Goal: Task Accomplishment & Management: Manage account settings

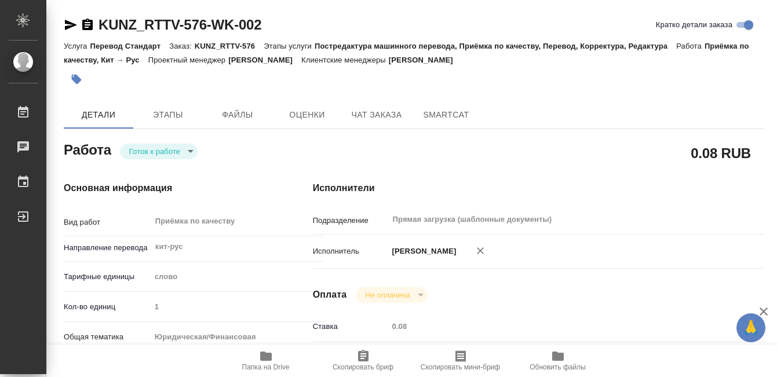
click at [85, 81] on button "button" at bounding box center [76, 79] width 25 height 25
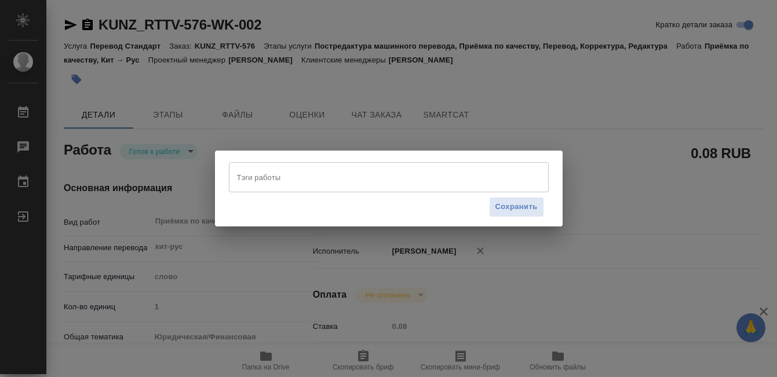
click at [306, 174] on input "Тэги работы" at bounding box center [377, 177] width 287 height 20
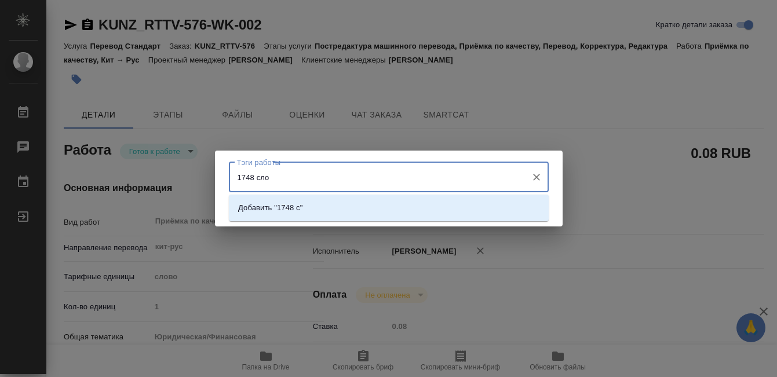
type input "1748 слов"
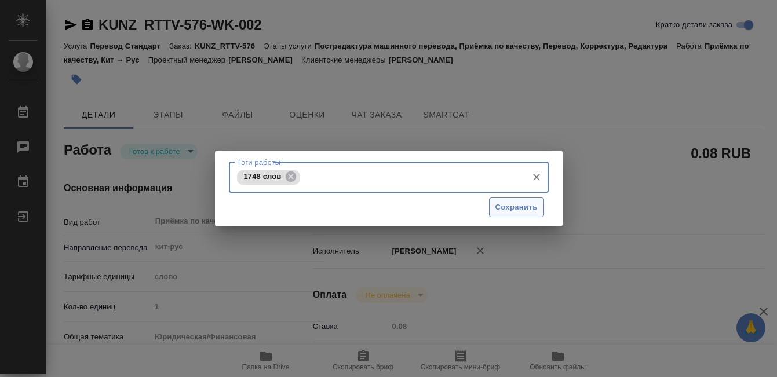
click at [506, 208] on span "Сохранить" at bounding box center [516, 207] width 42 height 13
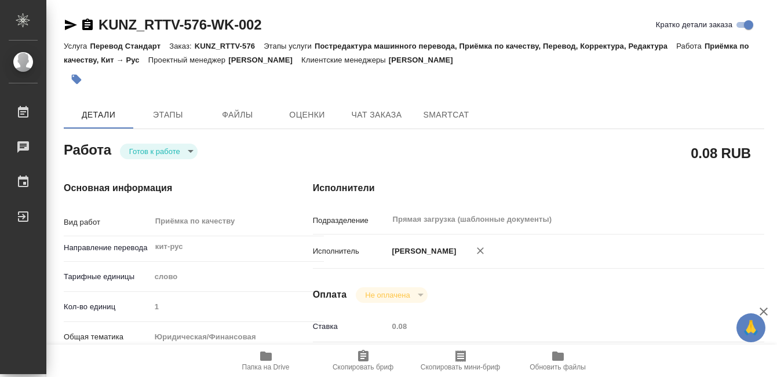
type input "readyForWork"
type input "кит-рус"
type input "5a8b1489cc6b4906c91bfd90"
type input "1"
type input "yr-fn"
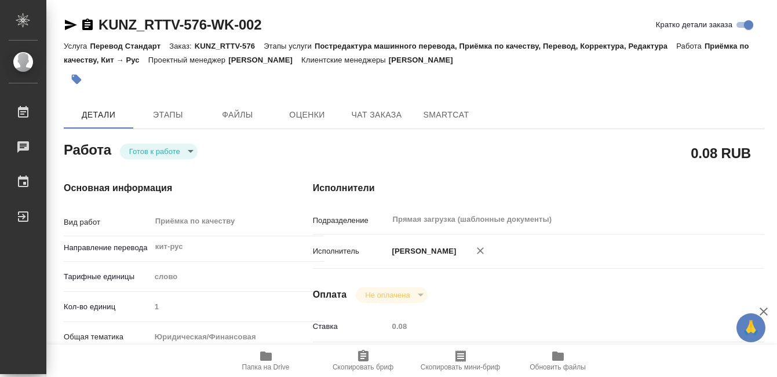
type input "5f647205b73bc97568ca66c0"
type input "28.08.2025 10:35"
type input "02.09.2025 16:00"
type input "Прямая загрузка (шаблонные документы)"
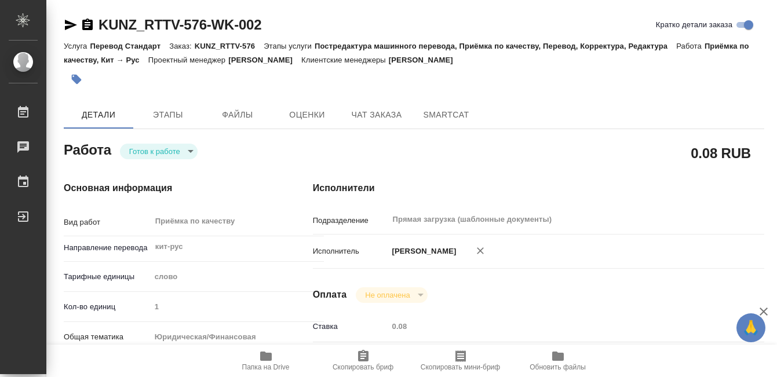
type input "notPayed"
type input "0.08"
type input "RUB"
type input "[PERSON_NAME]"
type input "KUNZ_RTTV-576"
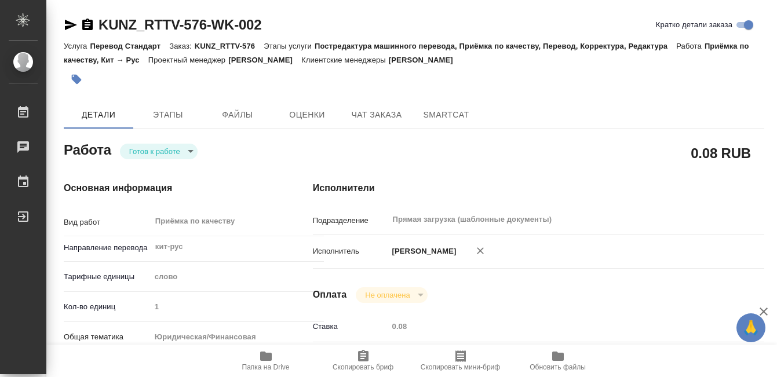
type input "Перевод Стандарт"
type input "Постредактура машинного перевода, Приёмка по качеству, Перевод, Корректура, Ред…"
type input "[PERSON_NAME]"
type input "/Clients/RT/Orders/KUNZ_RTTV-576"
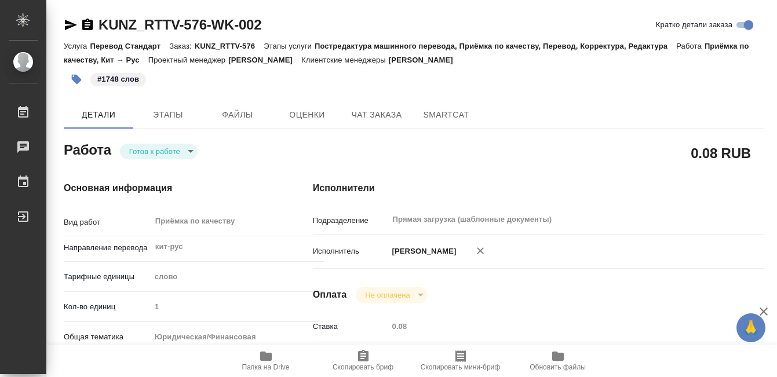
click at [174, 155] on body "🙏 .cls-1 fill:#fff; AWATERA Kobzeva Elizaveta Работы 0 Чаты График Выйти KUNZ_R…" at bounding box center [388, 188] width 777 height 377
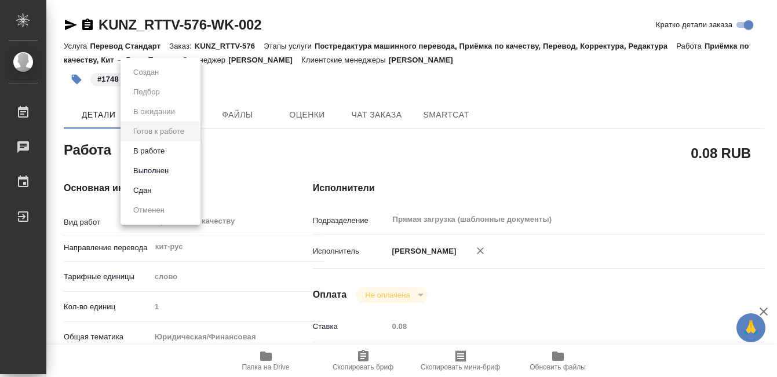
click at [174, 175] on li "Выполнен" at bounding box center [161, 171] width 80 height 20
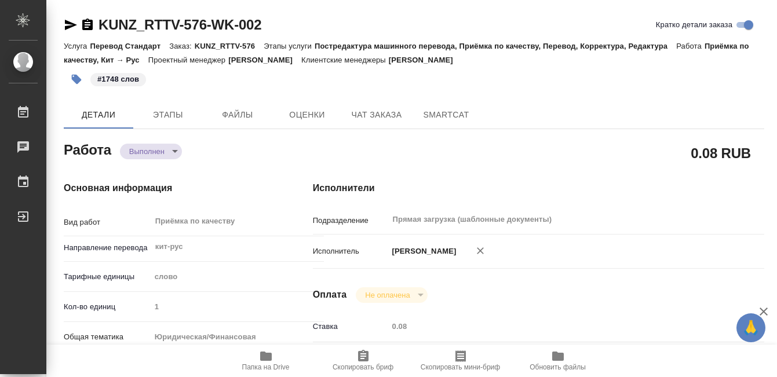
type textarea "x"
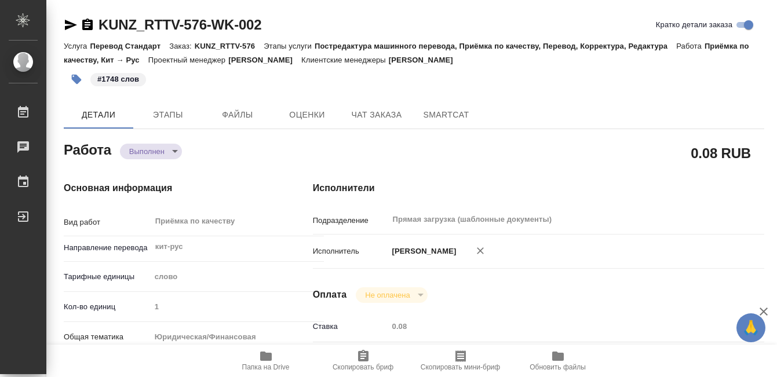
type textarea "x"
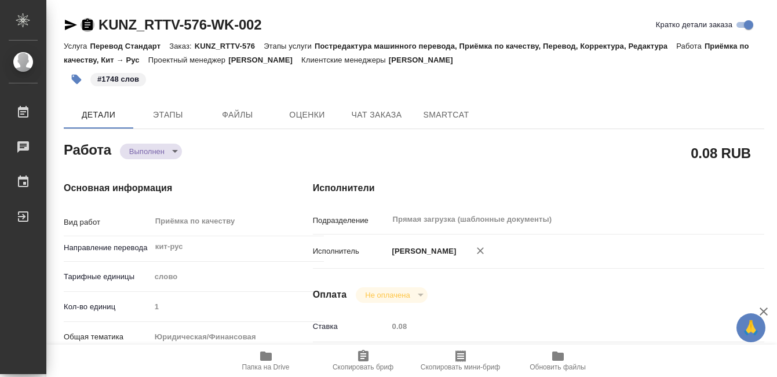
click at [93, 23] on icon "button" at bounding box center [88, 25] width 14 height 14
